Goal: Transaction & Acquisition: Purchase product/service

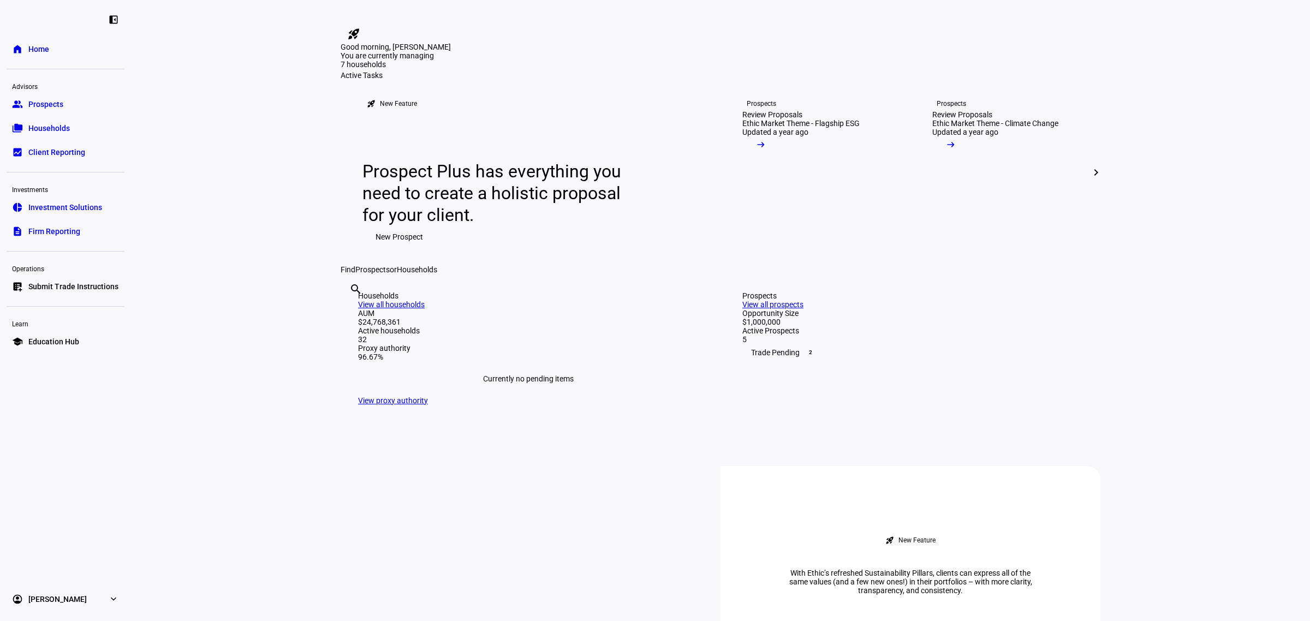
click at [64, 130] on span "Households" at bounding box center [48, 128] width 41 height 11
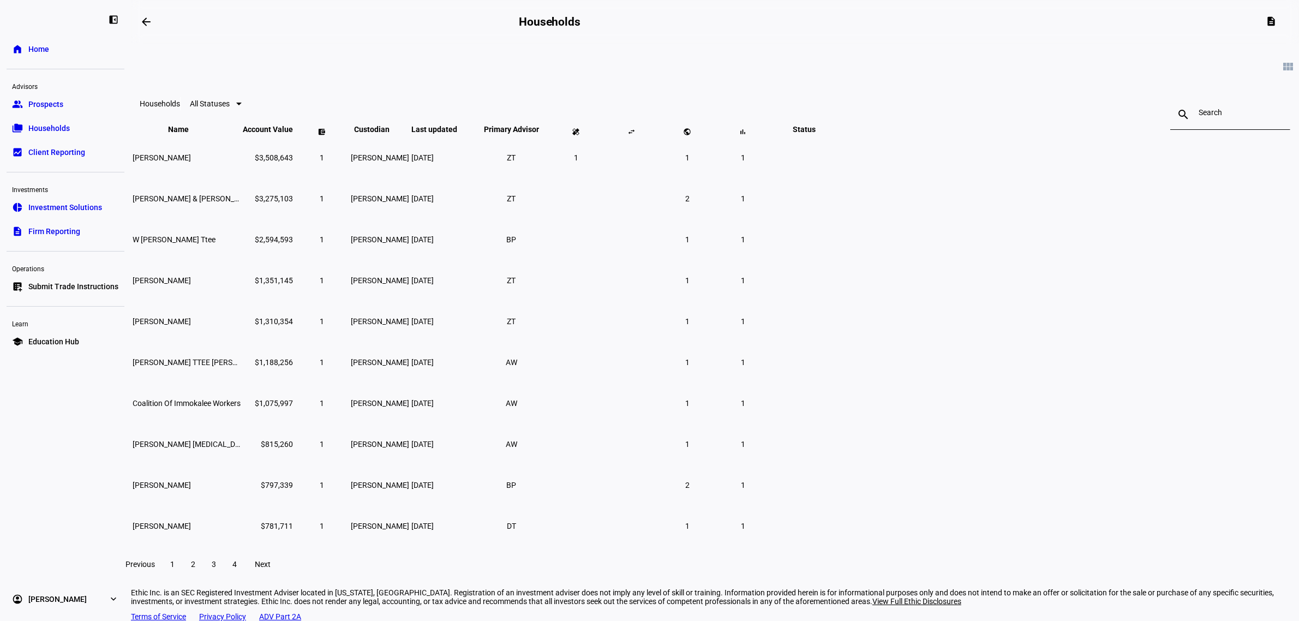
click at [1199, 117] on input at bounding box center [1230, 112] width 63 height 9
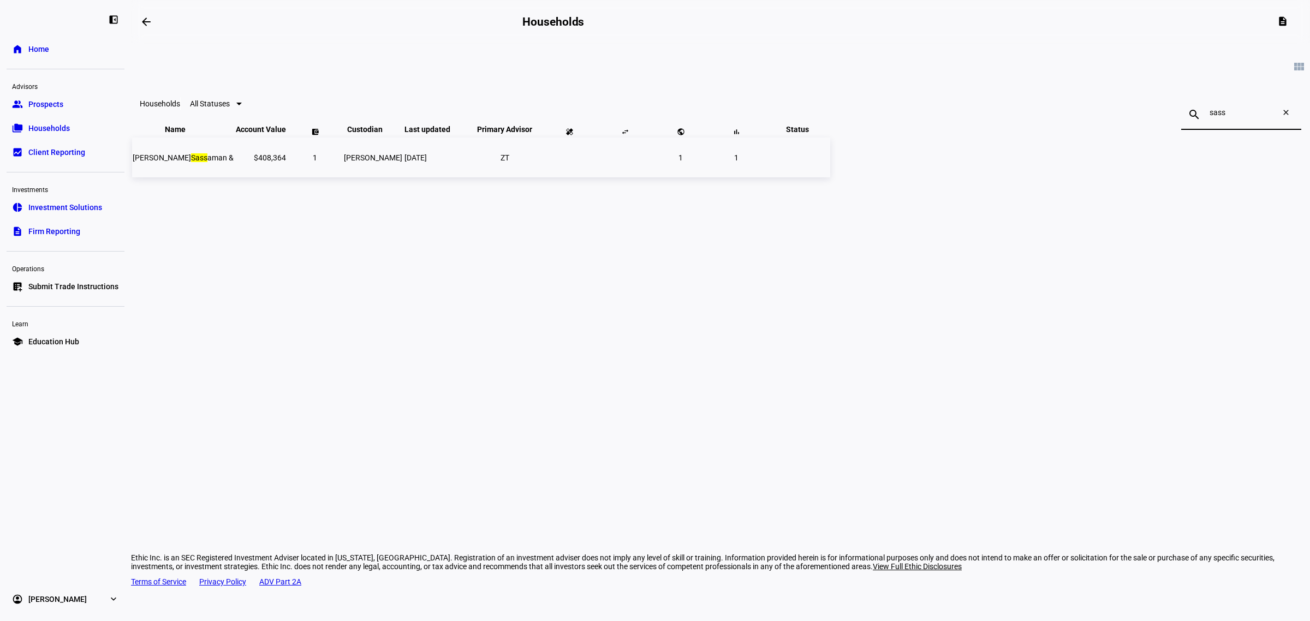
type input "sass"
click at [207, 162] on mark "Sass" at bounding box center [199, 157] width 16 height 9
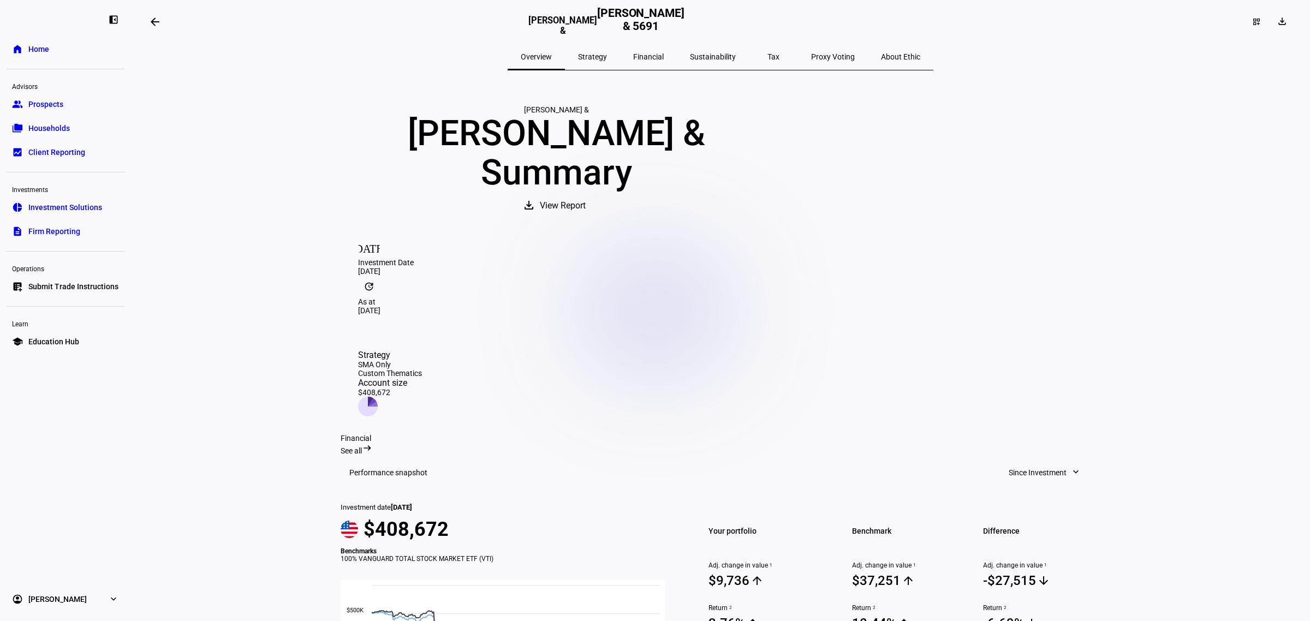
click at [30, 282] on span "Submit Trade Instructions" at bounding box center [73, 286] width 90 height 11
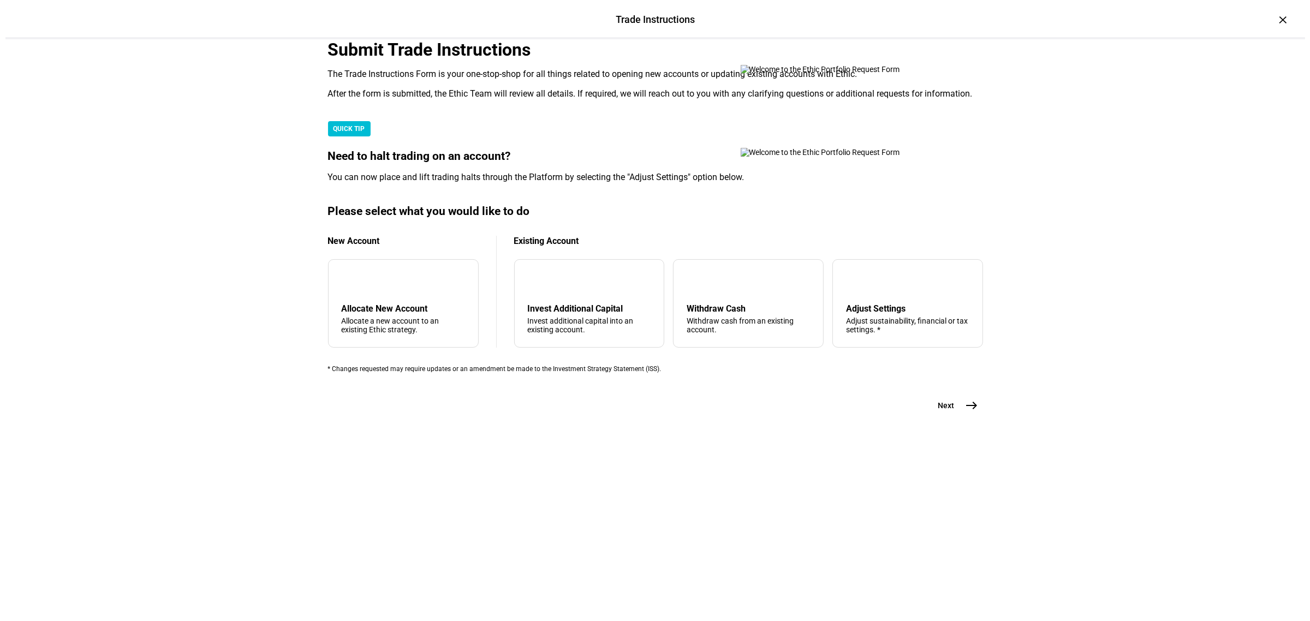
scroll to position [136, 0]
click at [693, 348] on div "arrow_upward Withdraw Cash Withdraw cash from an existing account." at bounding box center [742, 303] width 151 height 88
click at [956, 416] on span "east" at bounding box center [967, 406] width 22 height 22
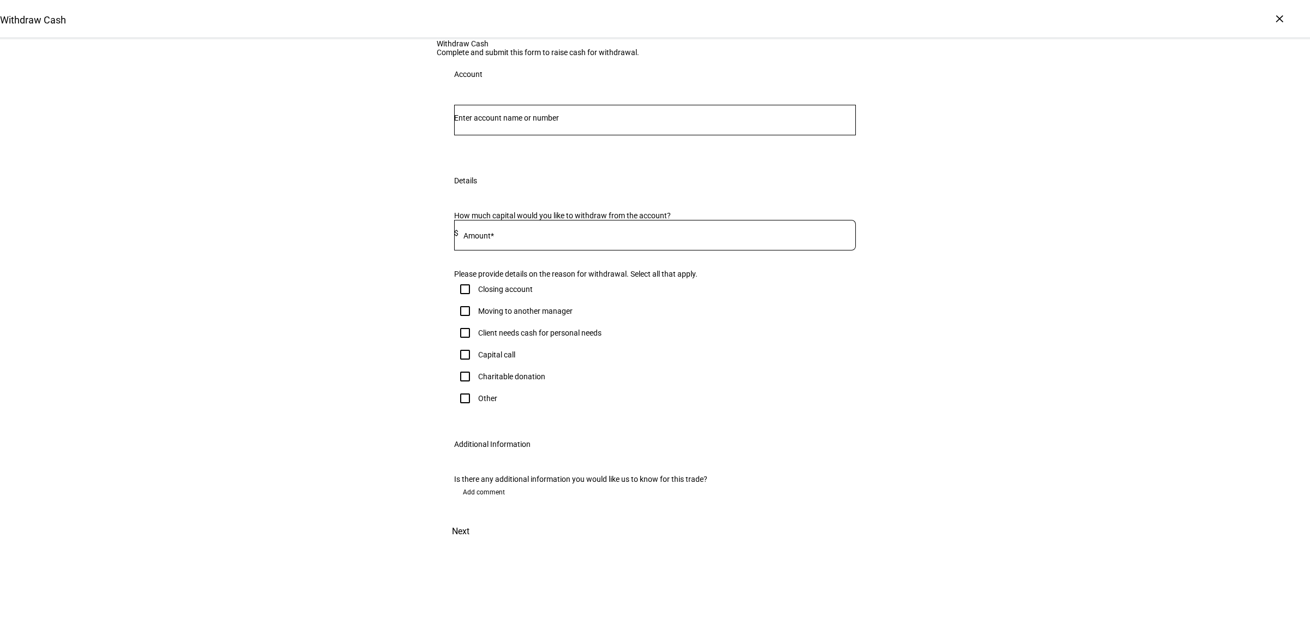
click at [562, 122] on input "Number" at bounding box center [655, 118] width 402 height 9
type input "sass"
click at [548, 279] on span "[PERSON_NAME] [PERSON_NAME] &" at bounding box center [524, 284] width 115 height 13
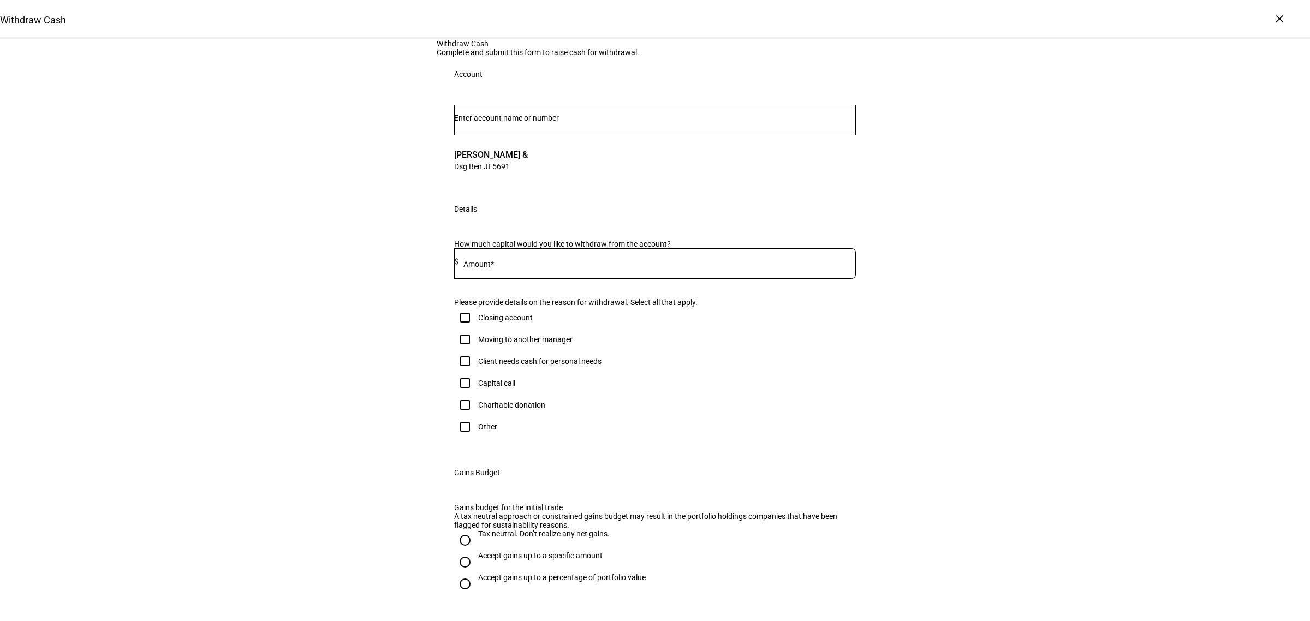
click at [472, 269] on mat-label "Amount*" at bounding box center [478, 264] width 31 height 9
type input "38,000"
click at [459, 372] on input "Client needs cash for personal needs" at bounding box center [465, 361] width 22 height 22
checkbox input "true"
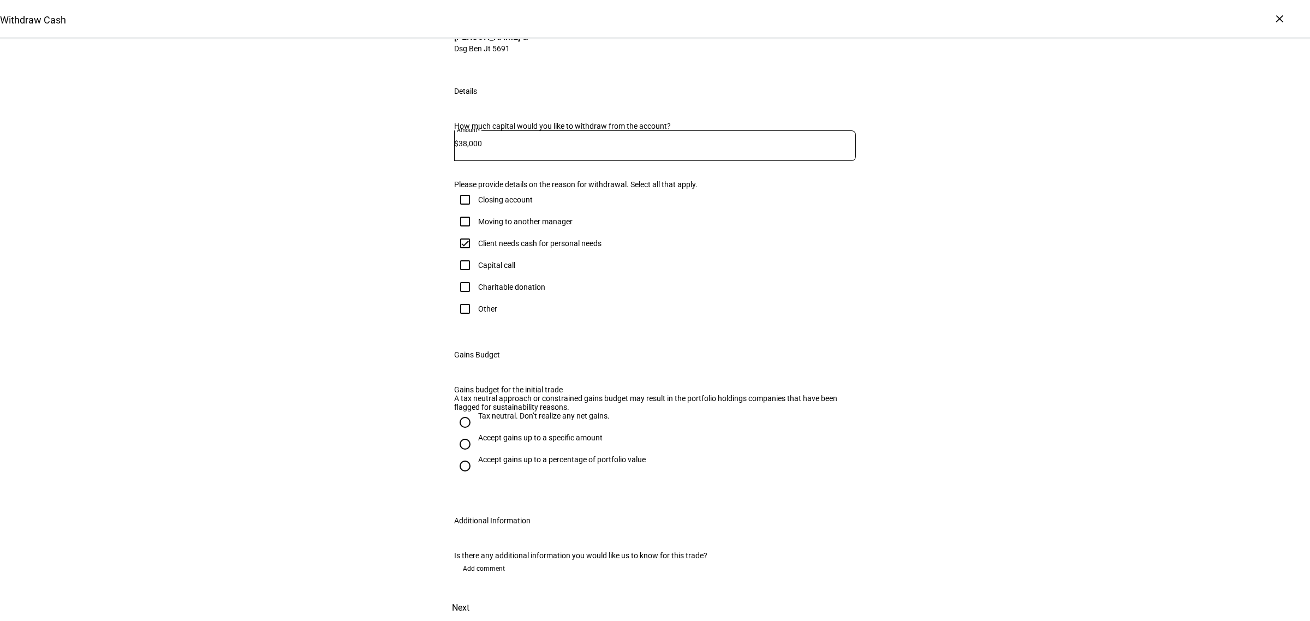
scroll to position [369, 0]
click at [520, 433] on div "Accept gains up to a specific amount" at bounding box center [540, 437] width 124 height 9
click at [476, 433] on input "Accept gains up to a specific amount" at bounding box center [465, 444] width 22 height 22
radio input "true"
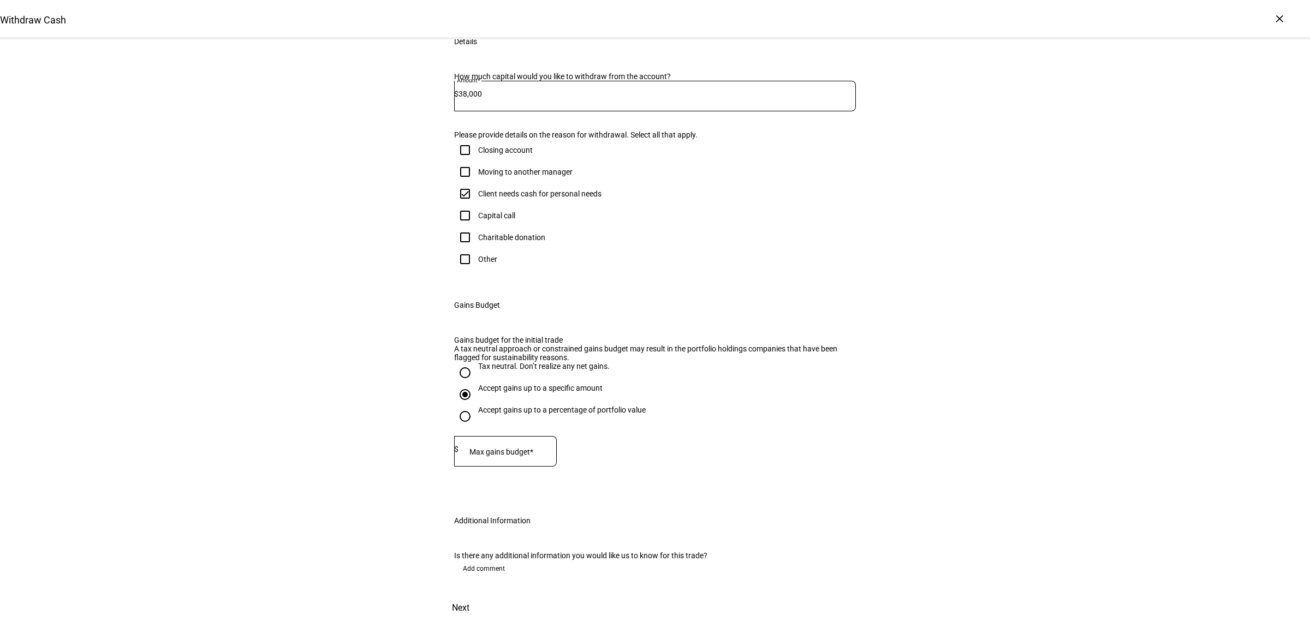
click at [547, 405] on div "Accept gains up to a percentage of portfolio value" at bounding box center [562, 409] width 168 height 9
click at [476, 405] on input "Accept gains up to a percentage of portfolio value" at bounding box center [465, 416] width 22 height 22
radio input "true"
click at [529, 445] on input "Max gains budget" at bounding box center [503, 449] width 98 height 9
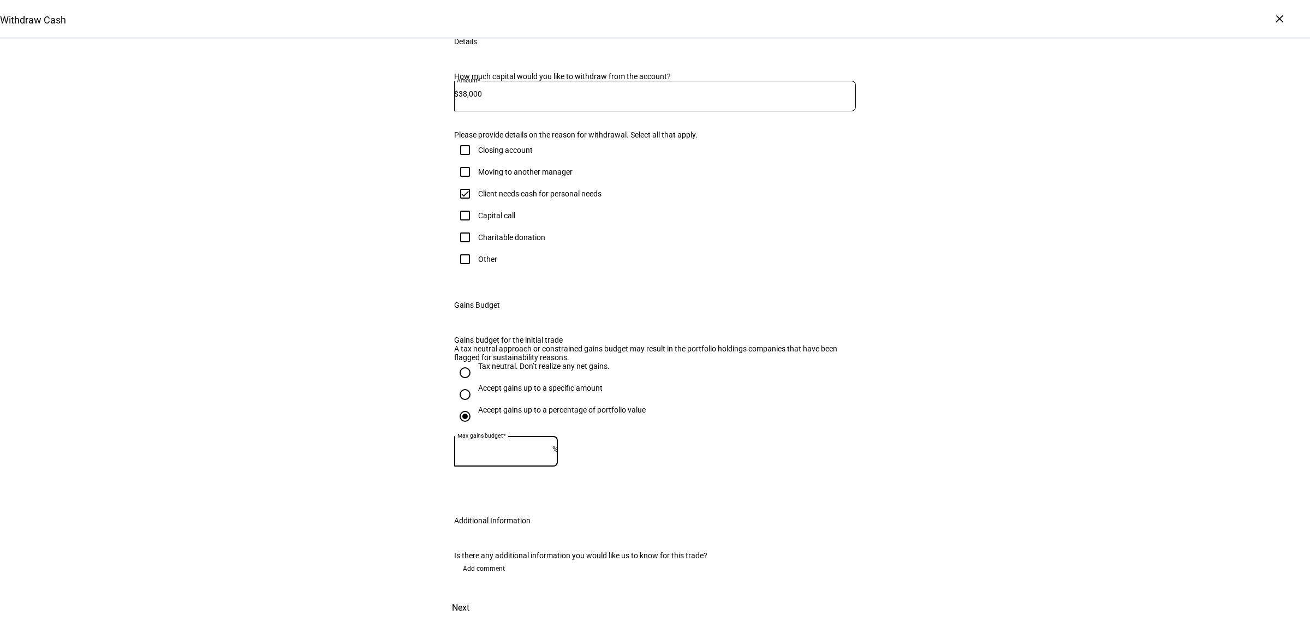
click at [526, 384] on div "Accept gains up to a specific amount" at bounding box center [540, 388] width 124 height 9
click at [476, 384] on input "Accept gains up to a specific amount" at bounding box center [465, 395] width 22 height 22
radio input "true"
click at [518, 448] on mat-label "Max gains budget*" at bounding box center [501, 452] width 64 height 9
type input "2,000"
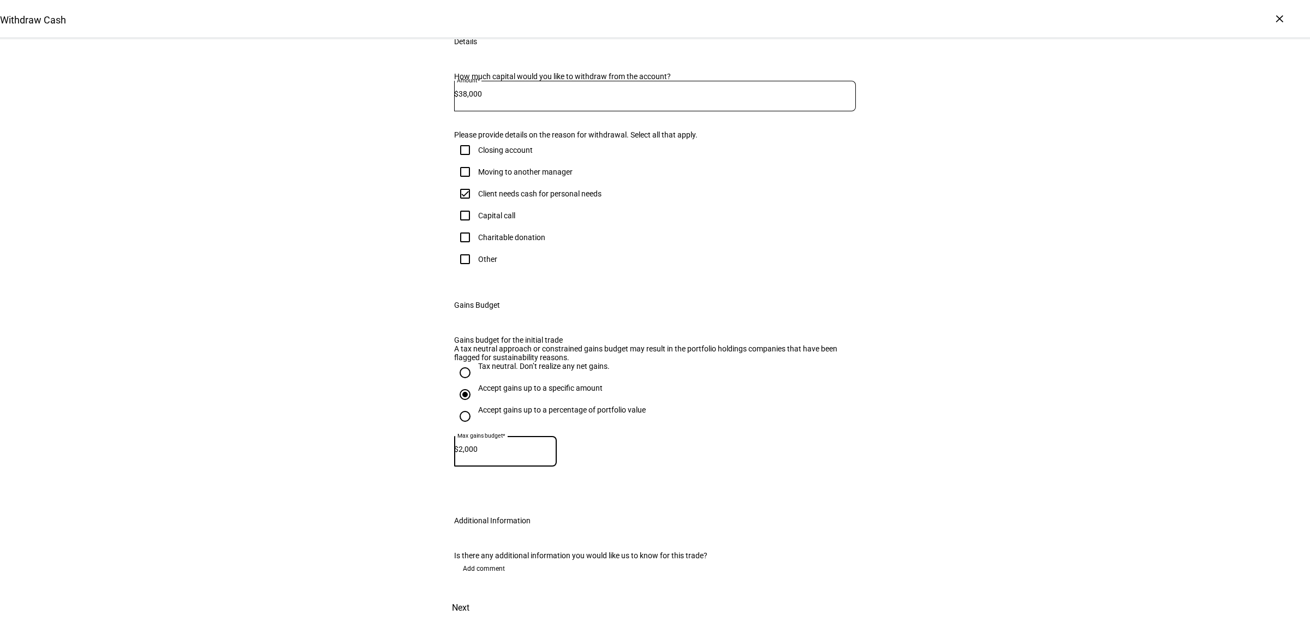
click at [424, 353] on div "Withdraw Cash Complete and submit this form to raise cash for withdrawal. Accou…" at bounding box center [655, 246] width 1310 height 749
click at [469, 595] on span "Next" at bounding box center [460, 608] width 17 height 26
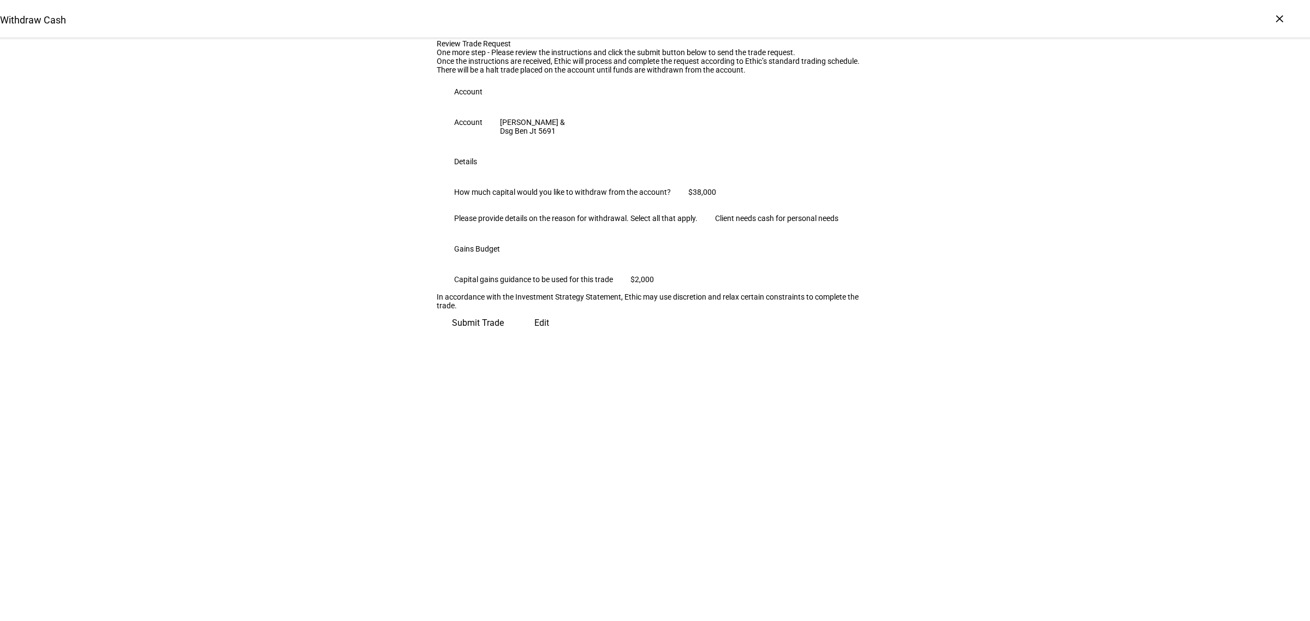
click at [504, 336] on span "Submit Trade" at bounding box center [478, 323] width 52 height 26
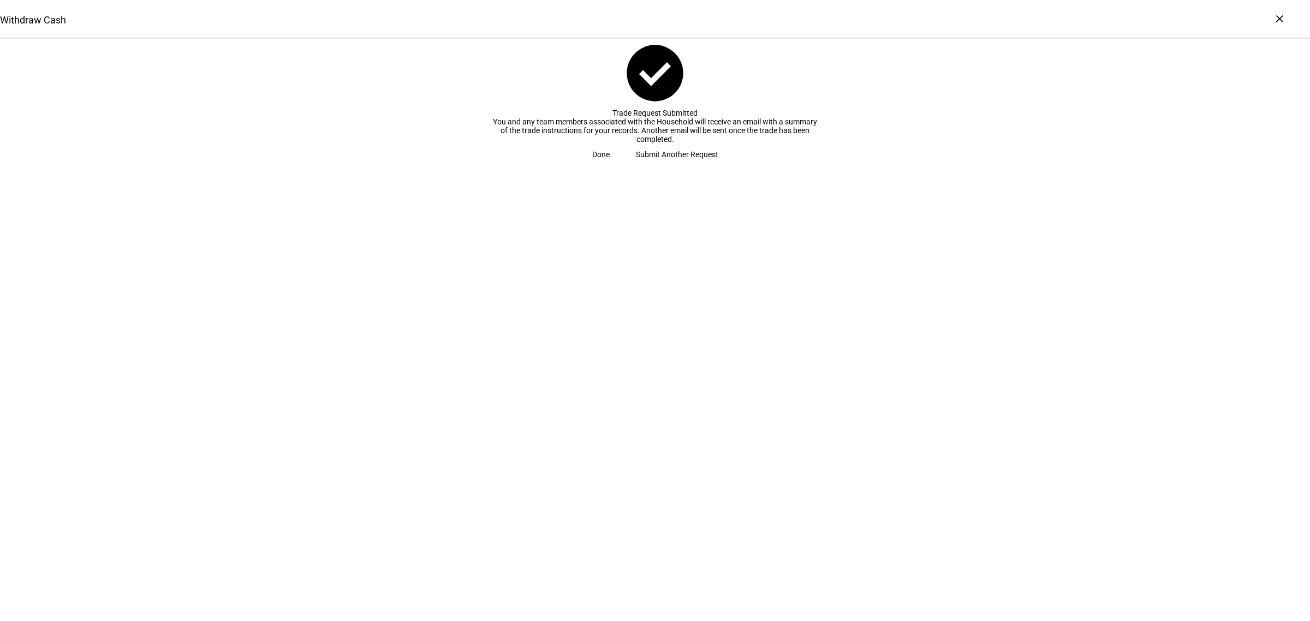
click at [610, 165] on span "Done" at bounding box center [600, 155] width 17 height 22
